Goal: Find specific page/section: Find specific page/section

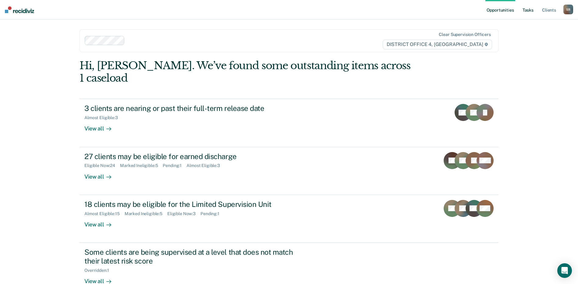
click at [527, 12] on link "Tasks" at bounding box center [527, 10] width 13 height 20
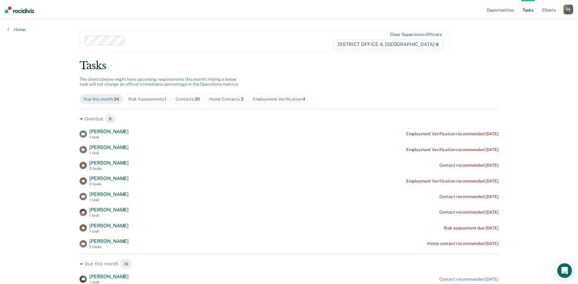
click at [159, 99] on div "Risk Assessments 1" at bounding box center [147, 99] width 38 height 5
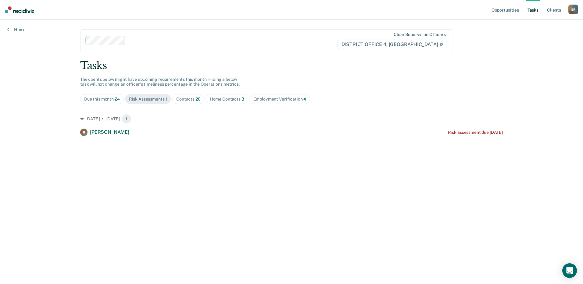
click at [190, 98] on div "Contacts 20" at bounding box center [188, 99] width 24 height 5
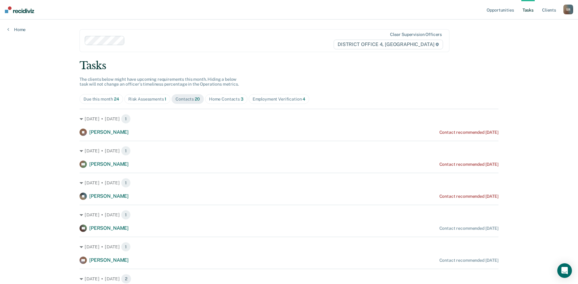
click at [219, 99] on div "Home Contacts 3" at bounding box center [226, 99] width 34 height 5
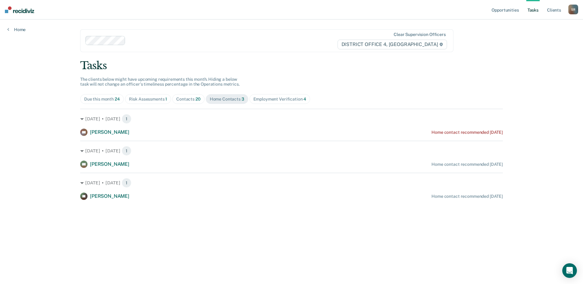
click at [266, 96] on span "Employment Verification 4" at bounding box center [279, 99] width 61 height 10
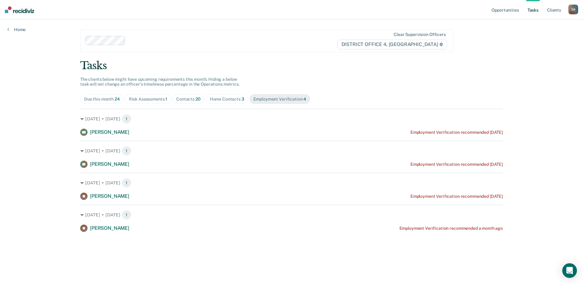
click at [190, 102] on span "Contacts 20" at bounding box center [188, 99] width 32 height 10
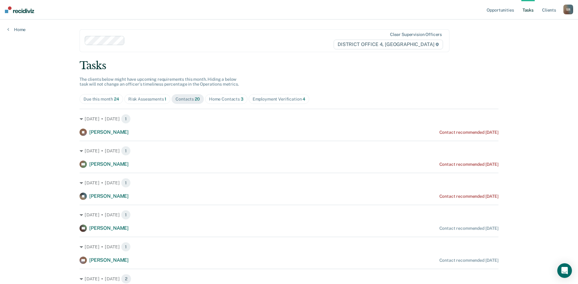
click at [229, 96] on span "Home Contacts 3" at bounding box center [226, 99] width 42 height 10
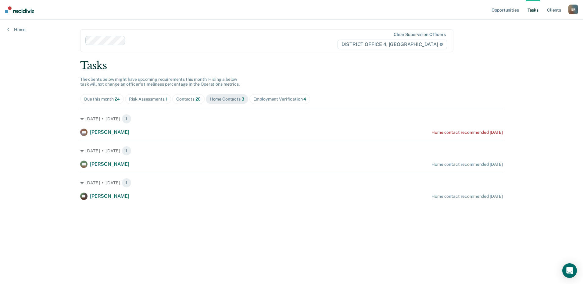
click at [192, 96] on span "Contacts 20" at bounding box center [188, 99] width 32 height 10
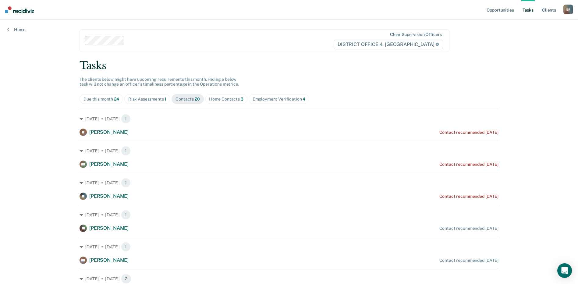
click at [223, 97] on div "Home Contacts 3" at bounding box center [226, 99] width 34 height 5
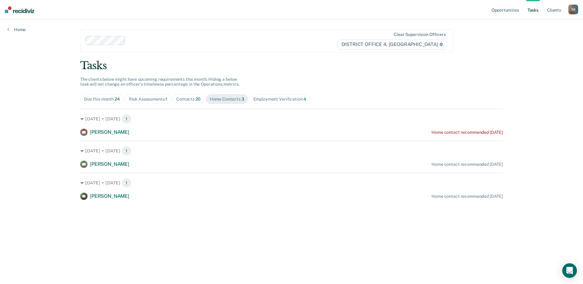
click at [284, 100] on div "Employment Verification 4" at bounding box center [279, 99] width 53 height 5
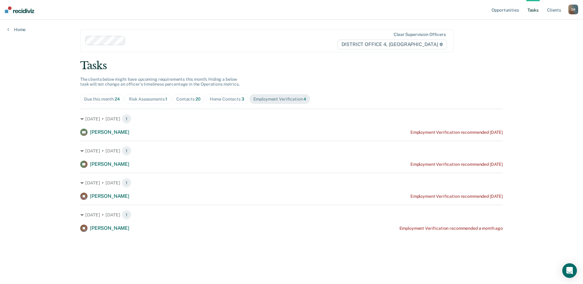
click at [148, 39] on div at bounding box center [232, 40] width 209 height 7
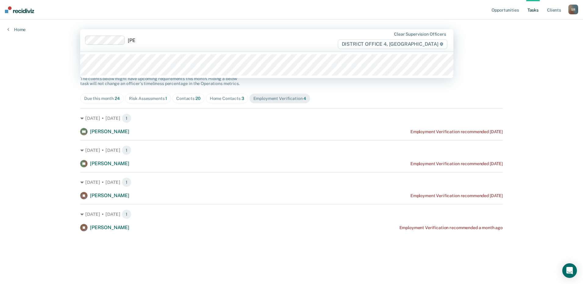
type input "[PERSON_NAME]"
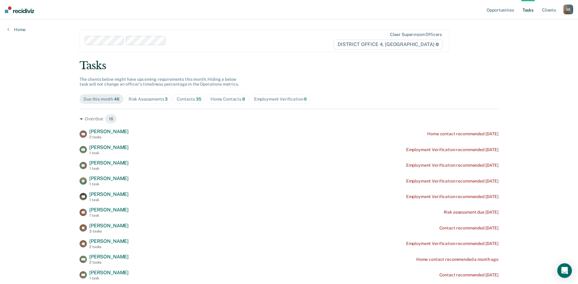
click at [224, 98] on div "Home Contacts 8" at bounding box center [228, 99] width 34 height 5
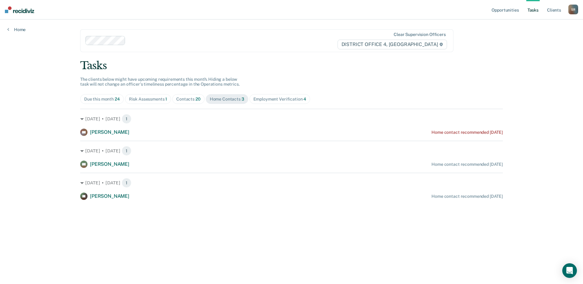
click at [184, 97] on div "Contacts 20" at bounding box center [188, 99] width 24 height 5
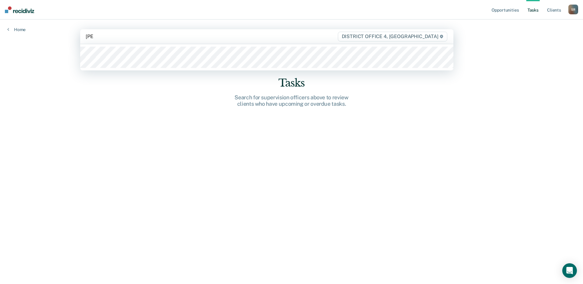
type input "[PERSON_NAME]"
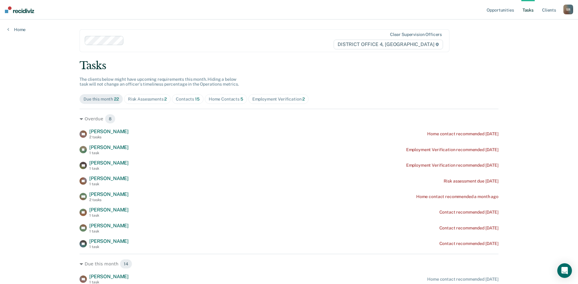
drag, startPoint x: 179, startPoint y: 105, endPoint x: 179, endPoint y: 102, distance: 3.1
click at [179, 104] on div "Tasks The clients below might have upcoming requirements this month. Hiding a b…" at bounding box center [289, 273] width 419 height 429
click at [180, 100] on div "Contacts 15" at bounding box center [188, 99] width 24 height 5
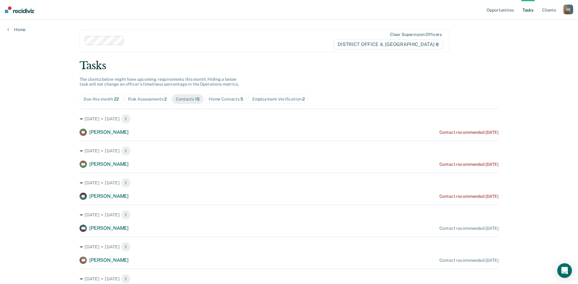
click at [147, 98] on div "Risk Assessments 2" at bounding box center [147, 99] width 39 height 5
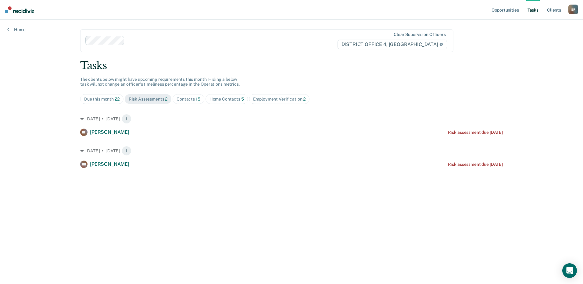
click at [175, 96] on span "Contacts 15" at bounding box center [188, 99] width 32 height 10
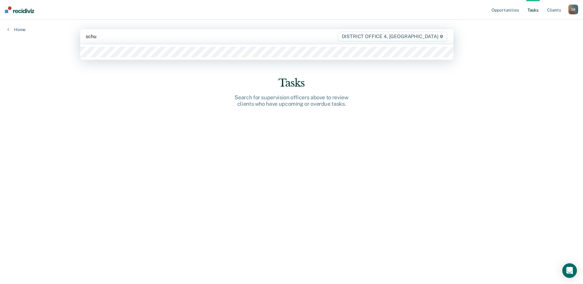
type input "[PERSON_NAME]"
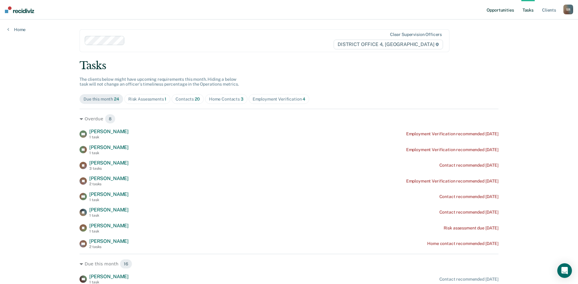
click at [506, 7] on link "Opportunities" at bounding box center [500, 10] width 30 height 20
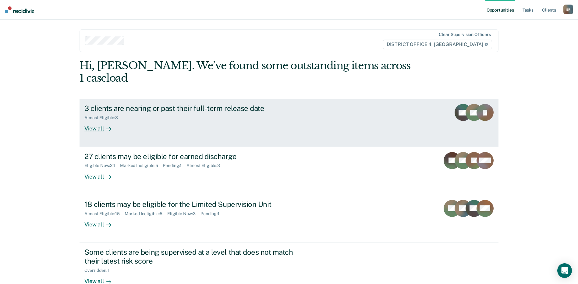
click at [260, 114] on div "3 clients are nearing or past their full-term release date Almost Eligible : 3 …" at bounding box center [198, 118] width 229 height 28
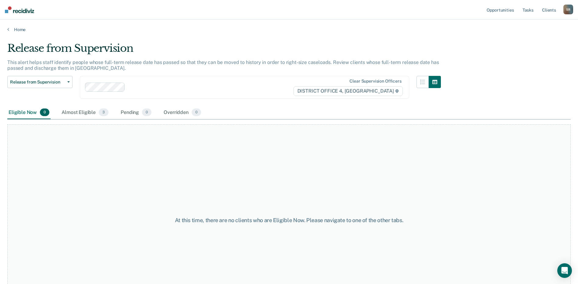
click at [12, 27] on div "Home" at bounding box center [289, 26] width 578 height 13
click at [9, 29] on link "Home" at bounding box center [288, 29] width 563 height 5
